Goal: Find specific page/section: Find specific page/section

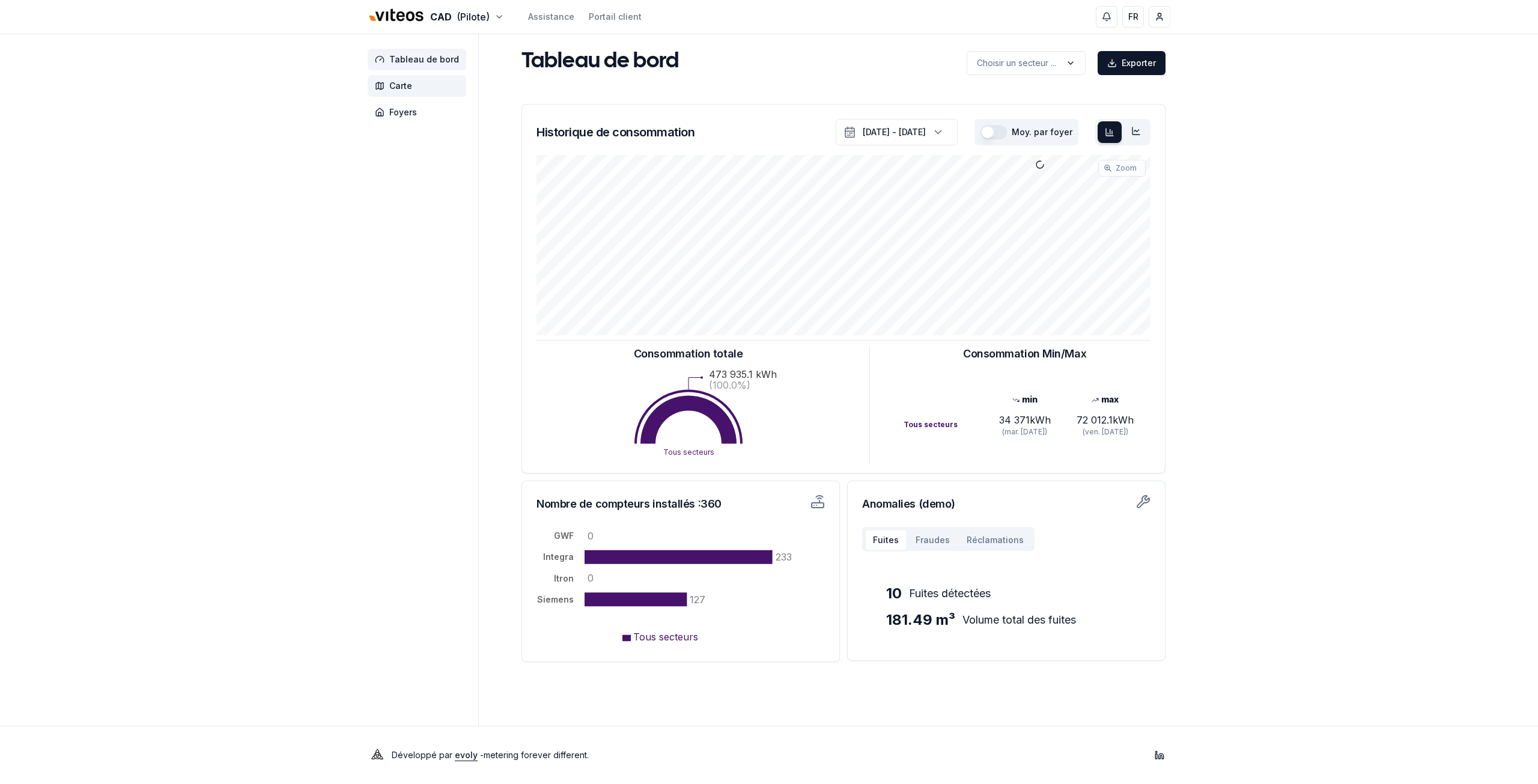
click at [392, 88] on span "Carte" at bounding box center [400, 85] width 23 height 12
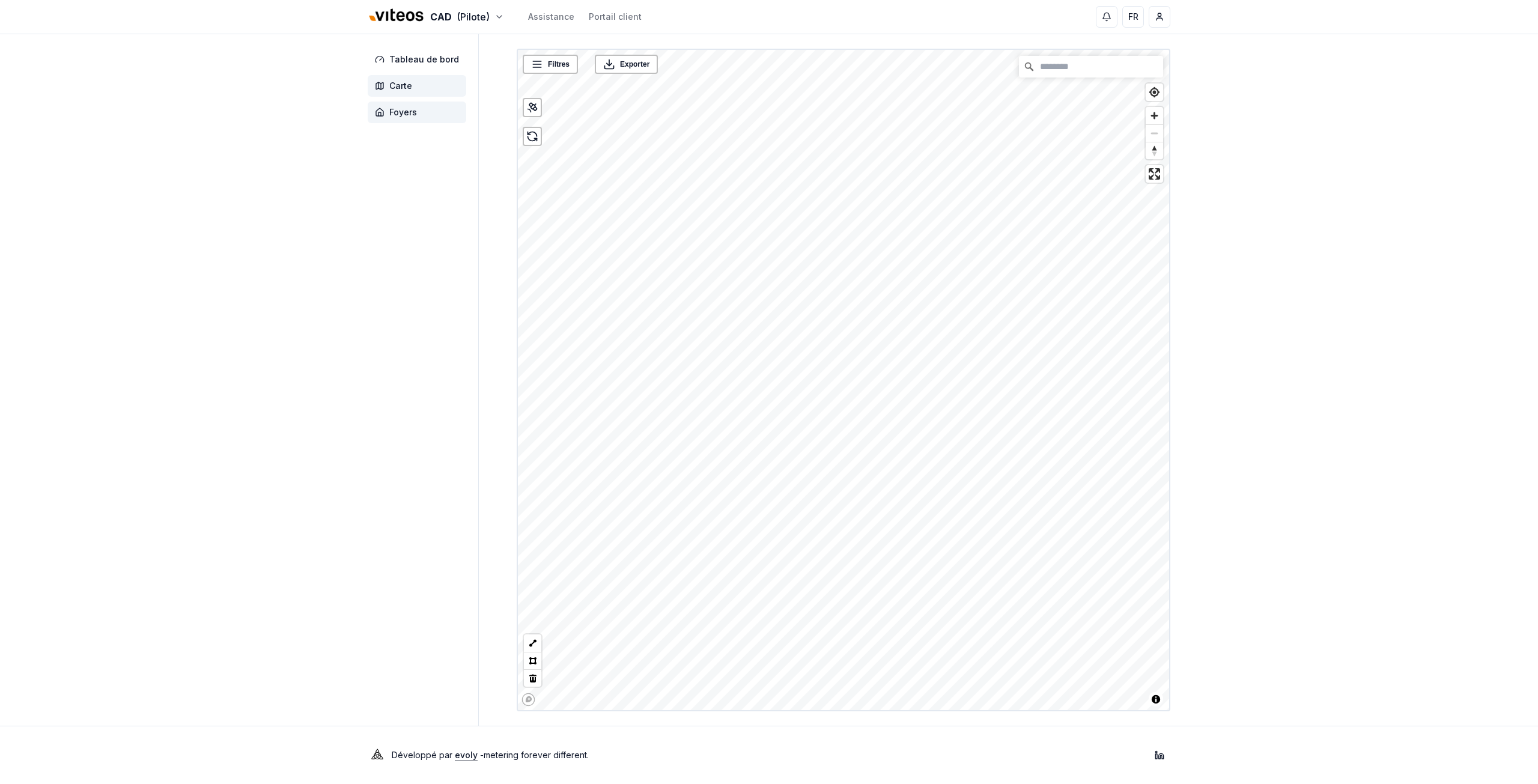
click at [427, 110] on span "Foyers" at bounding box center [417, 112] width 99 height 21
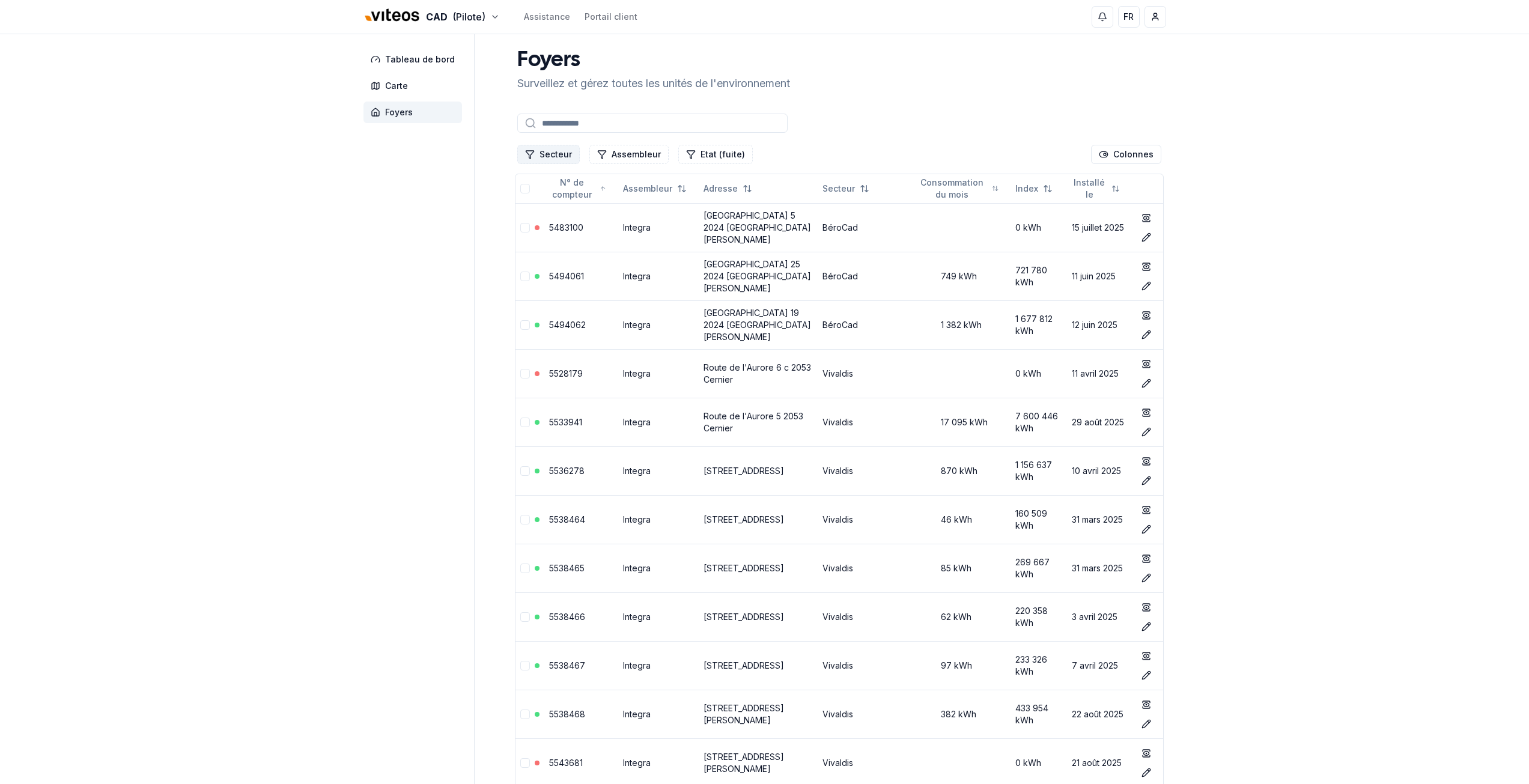
click at [567, 151] on button "Secteur" at bounding box center [548, 154] width 63 height 19
click at [560, 228] on span "Cadbar" at bounding box center [554, 225] width 29 height 12
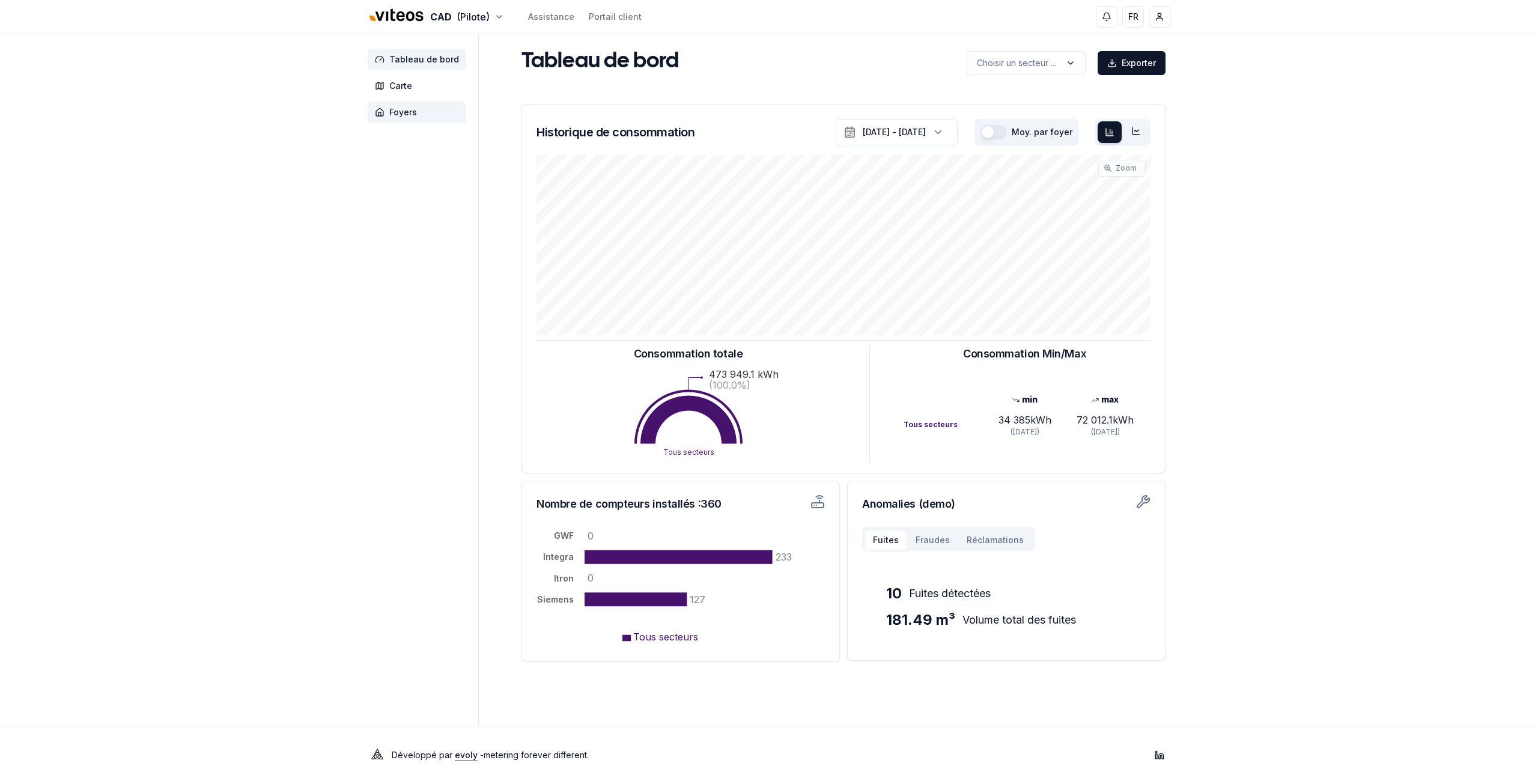
click at [390, 110] on span "Foyers" at bounding box center [403, 112] width 28 height 12
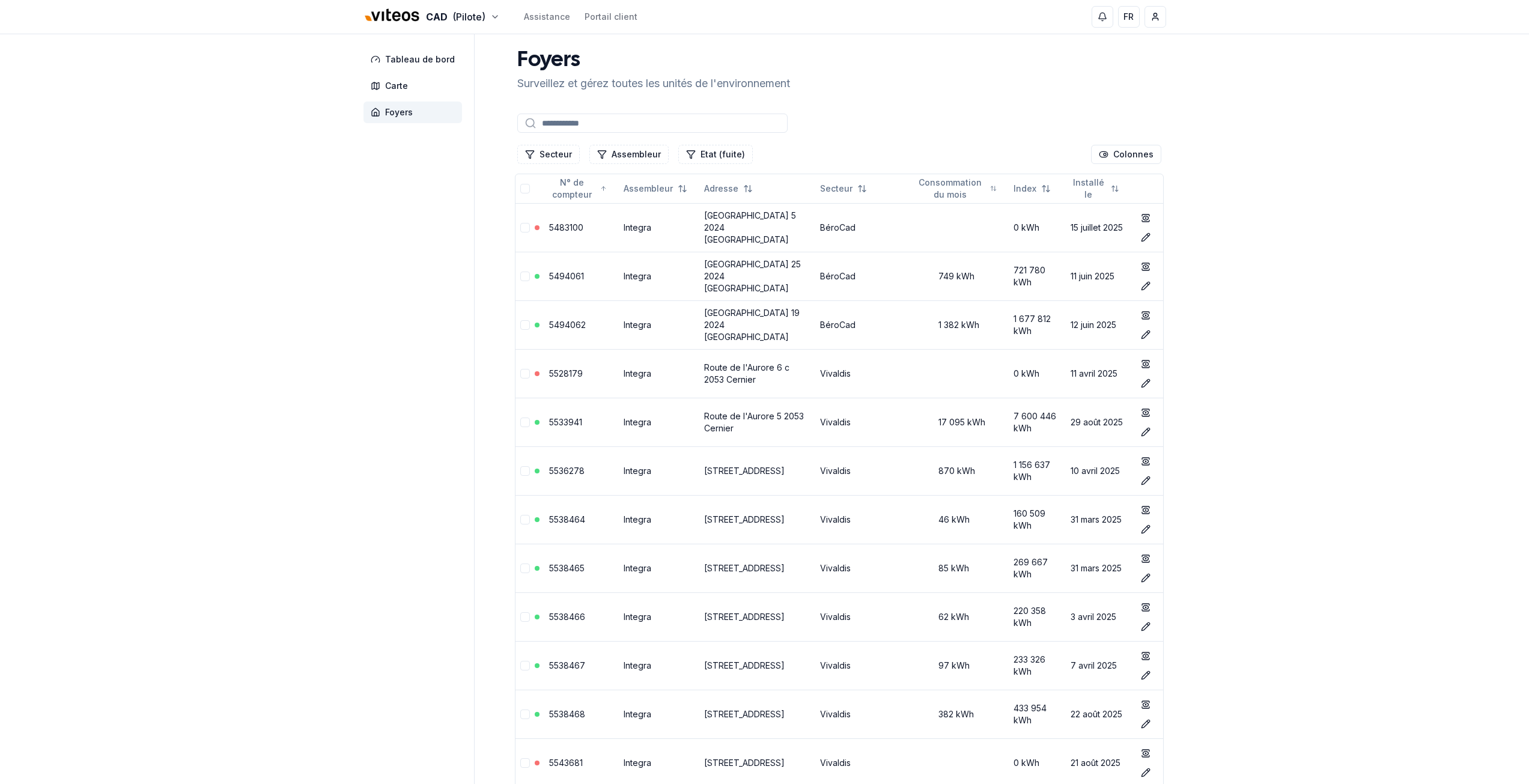
drag, startPoint x: 585, startPoint y: 110, endPoint x: 584, endPoint y: 118, distance: 8.1
click at [584, 118] on input at bounding box center [652, 123] width 270 height 19
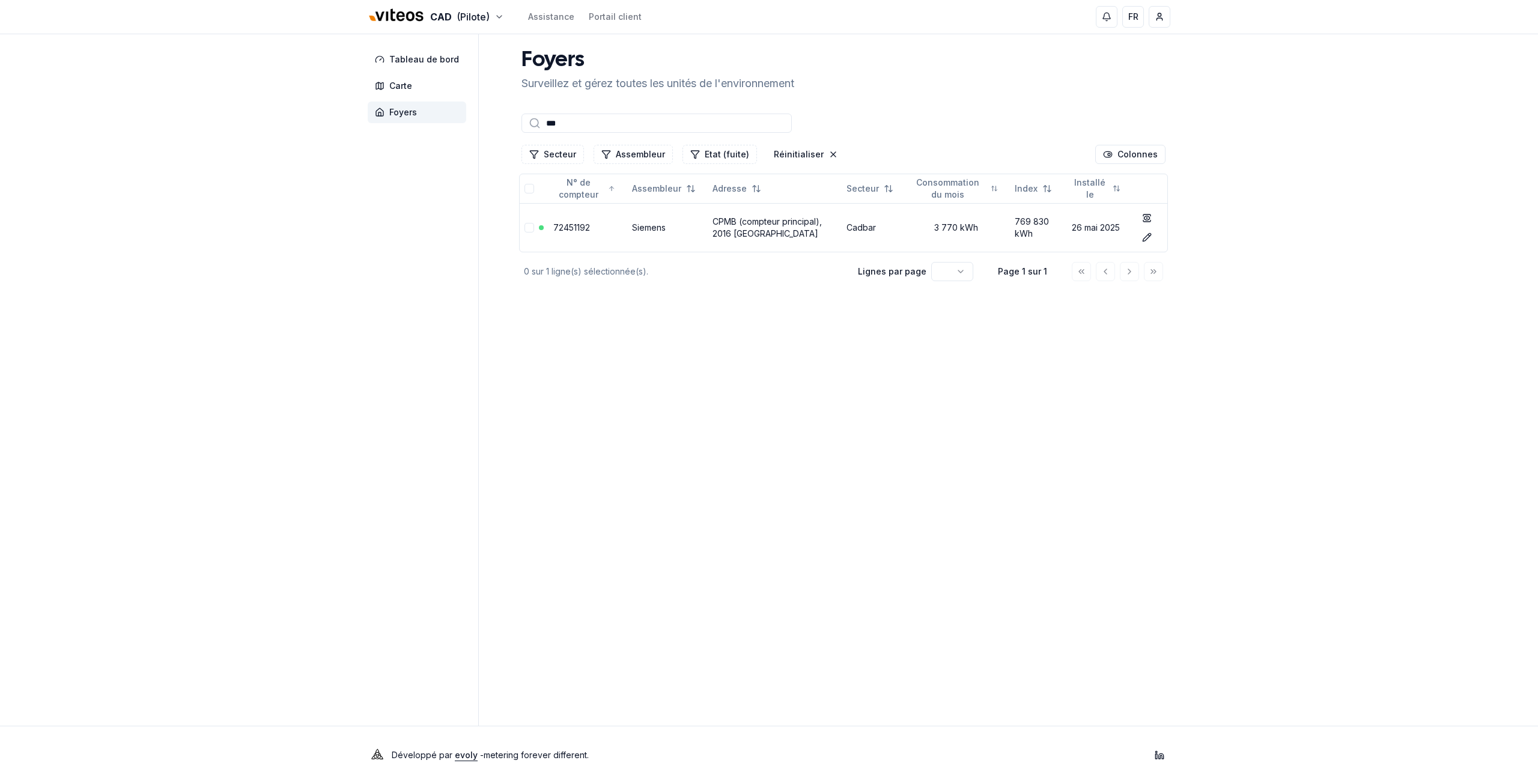
type input "***"
